Goal: Find specific page/section: Find specific page/section

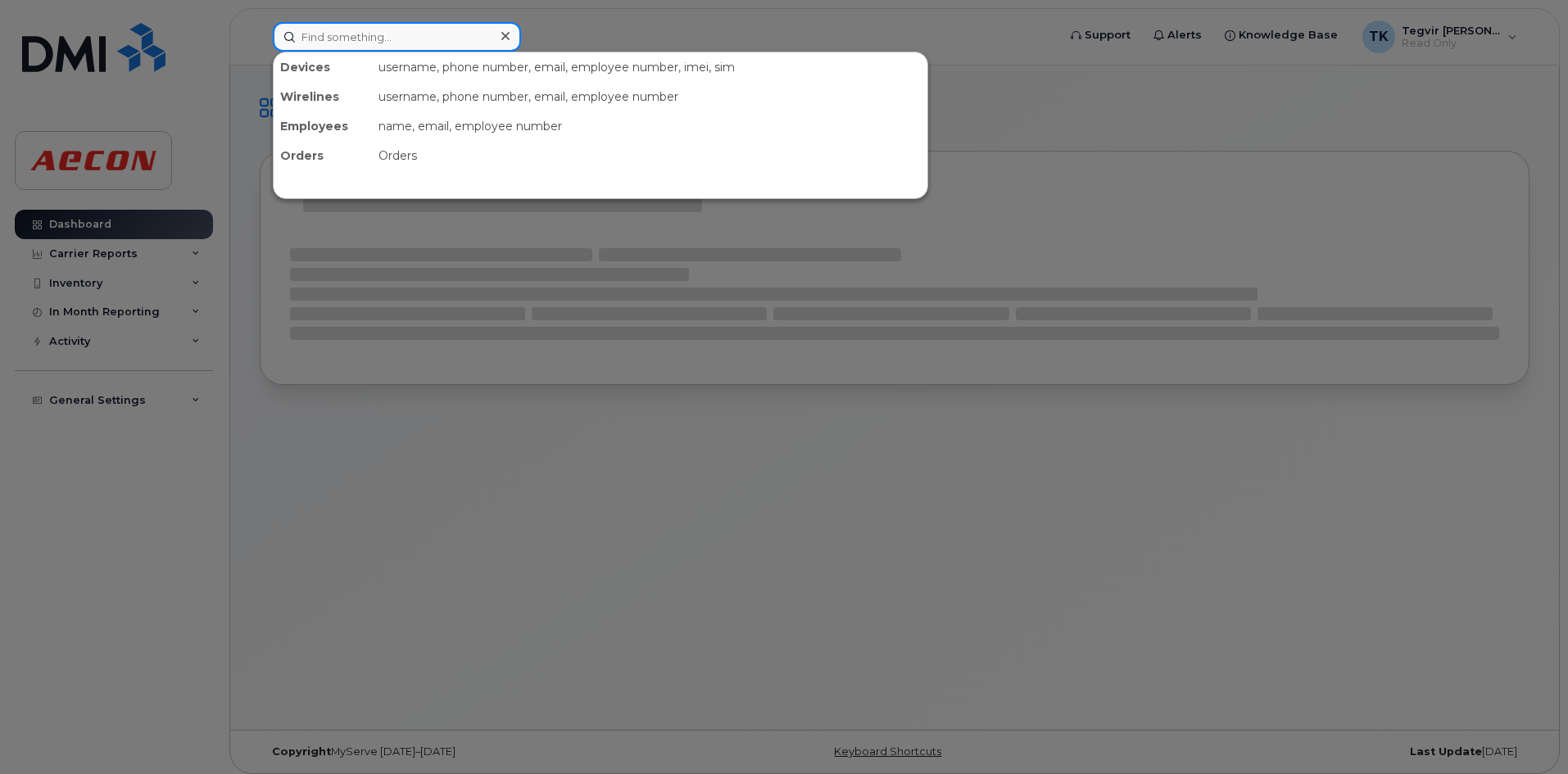
click at [393, 44] on input at bounding box center [396, 36] width 248 height 29
paste input "9058684447"
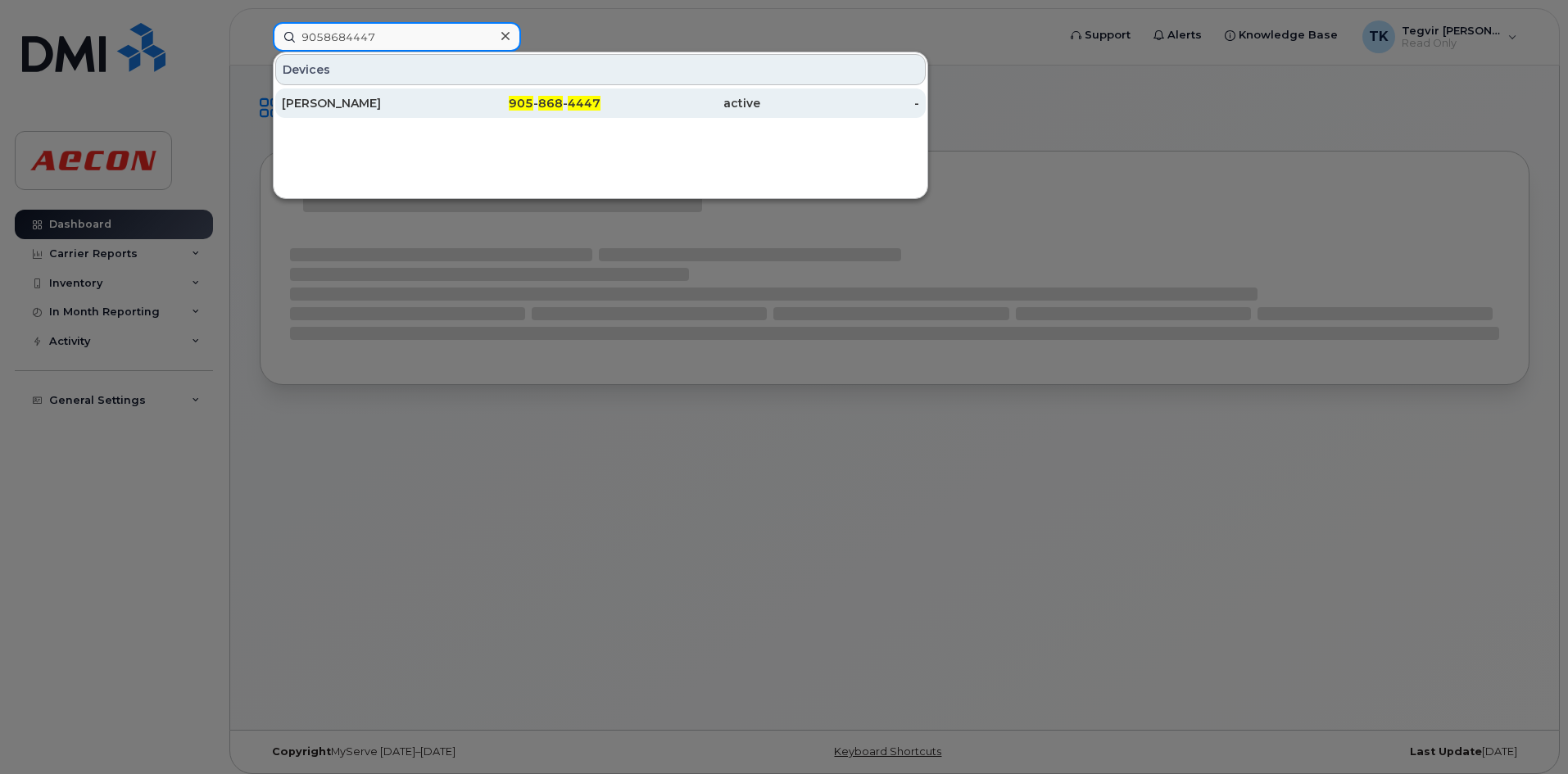
type input "9058684447"
click at [432, 105] on div "[PERSON_NAME]" at bounding box center [362, 103] width 160 height 16
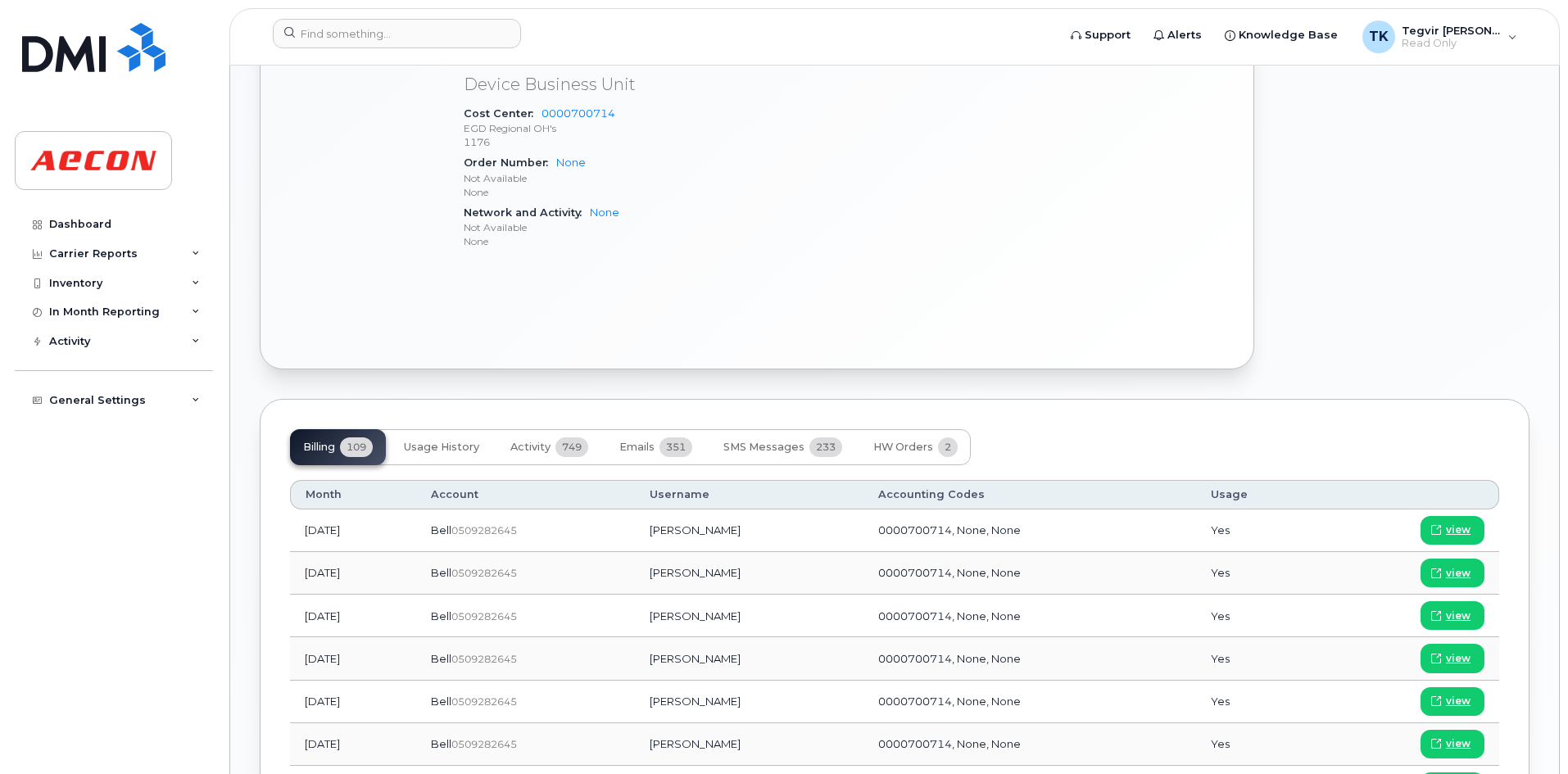
scroll to position [602, 0]
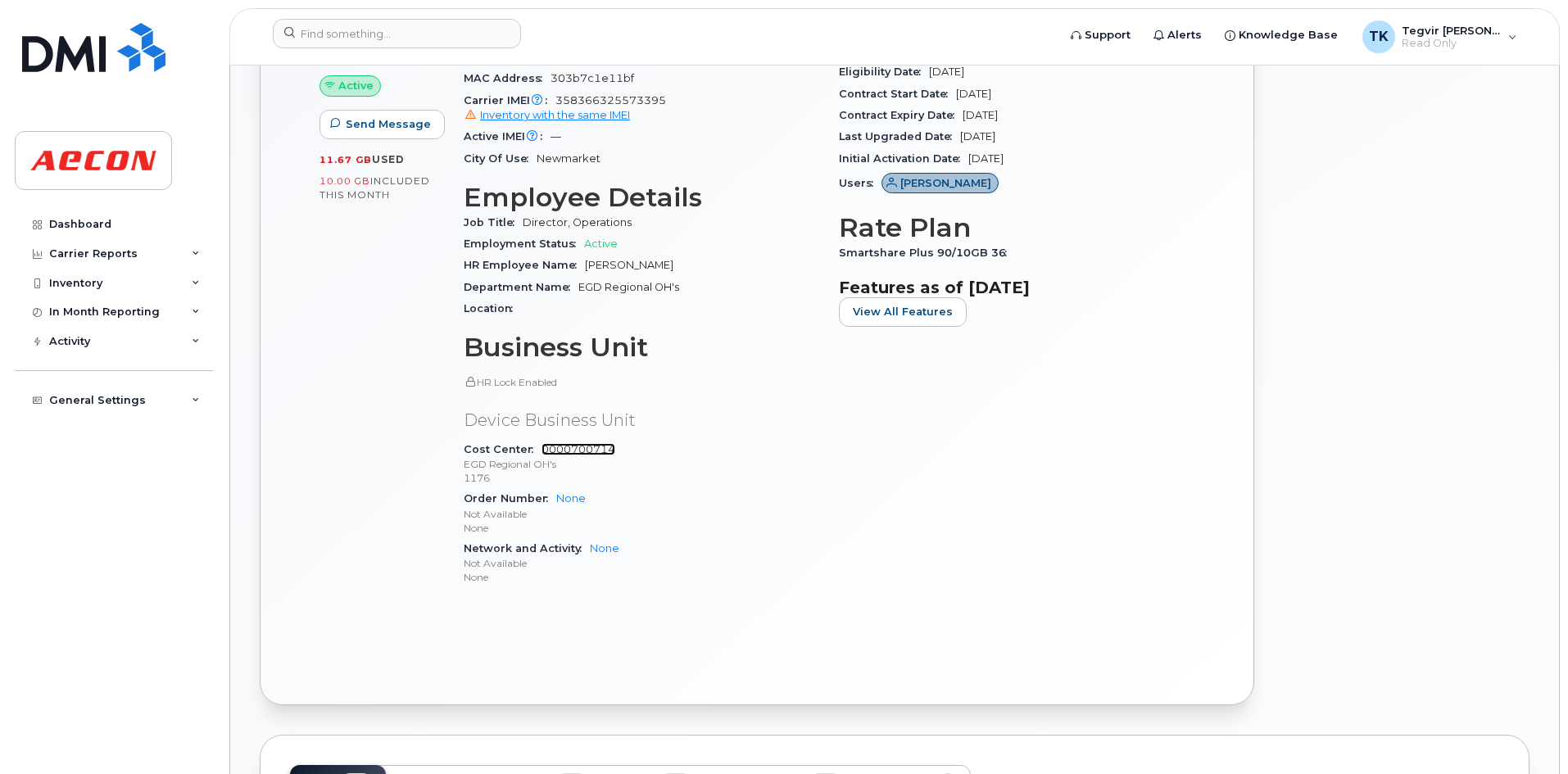
click at [595, 451] on link "0000700714" at bounding box center [578, 449] width 74 height 12
drag, startPoint x: 1564, startPoint y: 378, endPoint x: 1570, endPoint y: 295, distance: 83.2
click at [1567, 295] on html "Support Alerts Knowledge Base TK Tegvir [PERSON_NAME] Read Only English Françai…" at bounding box center [784, 741] width 1568 height 2687
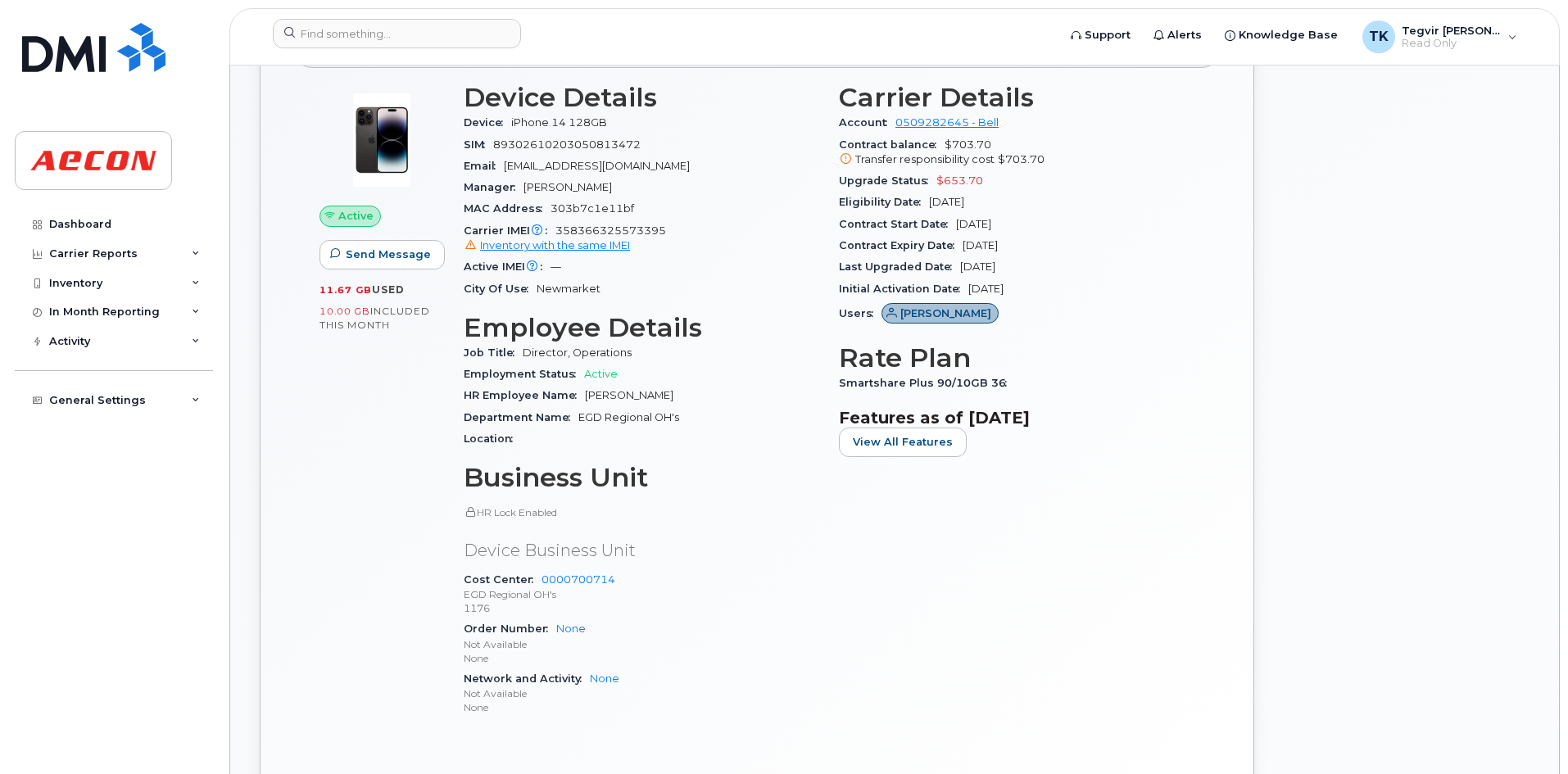
scroll to position [451, 0]
